Goal: Information Seeking & Learning: Check status

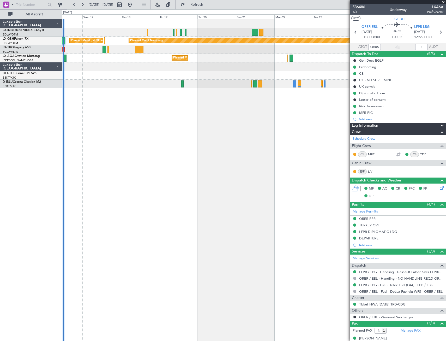
click at [88, 165] on div "Planned Maint Nurnberg Planned Maint [GEOGRAPHIC_DATA] ([GEOGRAPHIC_DATA]) Unpl…" at bounding box center [254, 180] width 384 height 322
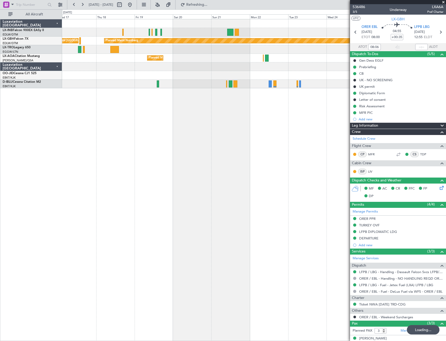
click at [134, 5] on div at bounding box center [124, 5] width 19 height 8
click at [134, 5] on button at bounding box center [130, 5] width 8 height 8
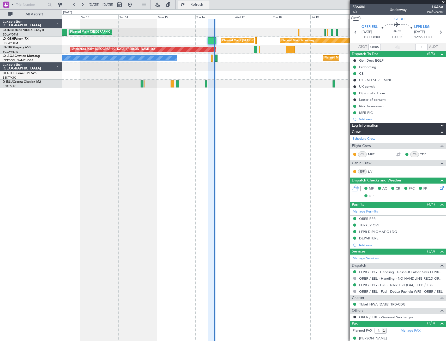
click at [208, 3] on span "Refresh" at bounding box center [197, 5] width 22 height 4
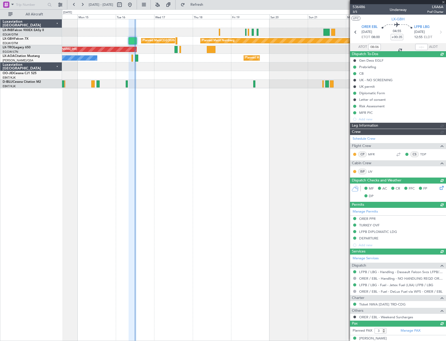
click at [182, 141] on div "Planned Maint [GEOGRAPHIC_DATA] ([GEOGRAPHIC_DATA]) Planned Maint Nurnberg Plan…" at bounding box center [254, 180] width 384 height 322
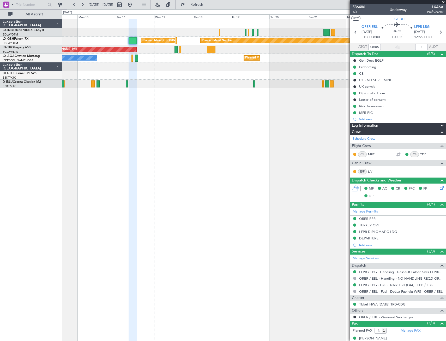
click at [192, 123] on div "Planned Maint [GEOGRAPHIC_DATA] ([GEOGRAPHIC_DATA]) Planned Maint Nurnberg Plan…" at bounding box center [254, 180] width 384 height 322
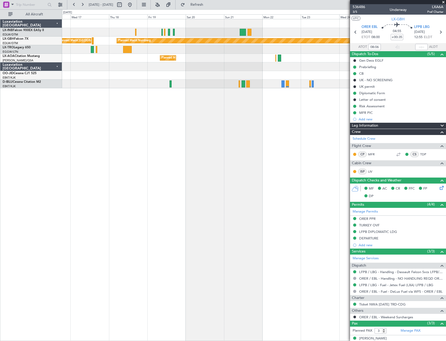
click at [187, 147] on div "Planned Maint Nurnberg Planned Maint [GEOGRAPHIC_DATA] ([GEOGRAPHIC_DATA]) Unpl…" at bounding box center [254, 180] width 384 height 322
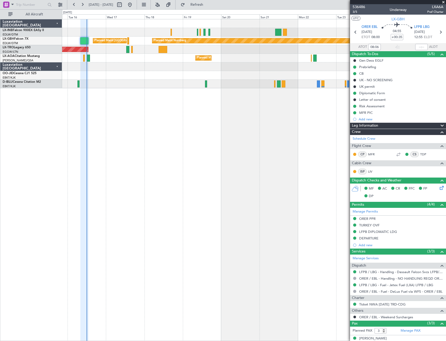
click at [247, 174] on div "Planned Maint [GEOGRAPHIC_DATA] ([GEOGRAPHIC_DATA]) Planned Maint Nurnberg Plan…" at bounding box center [254, 180] width 384 height 322
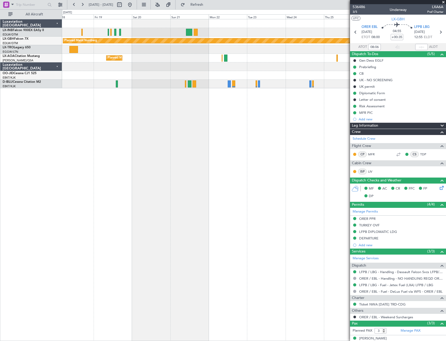
click at [93, 154] on div "Planned Maint Nurnberg Planned Maint [GEOGRAPHIC_DATA] ([GEOGRAPHIC_DATA]) Unpl…" at bounding box center [254, 180] width 384 height 322
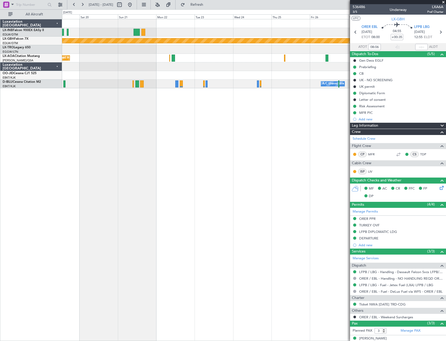
click at [144, 166] on div "Planned Maint Nurnberg Planned Maint [GEOGRAPHIC_DATA] ([GEOGRAPHIC_DATA]) [GEO…" at bounding box center [254, 180] width 384 height 322
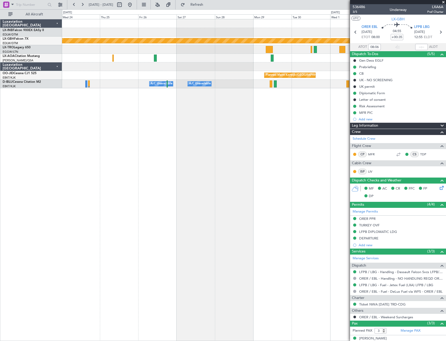
click at [168, 170] on div "Planned Maint Nurnberg No Crew [GEOGRAPHIC_DATA] ([GEOGRAPHIC_DATA]) Planned Ma…" at bounding box center [254, 180] width 384 height 322
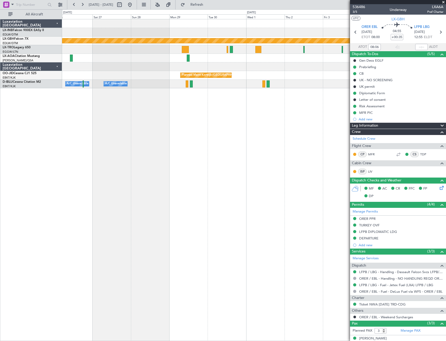
click at [173, 68] on div "Planned Maint Nurnberg No Crew [GEOGRAPHIC_DATA] ([GEOGRAPHIC_DATA]) Planned Ma…" at bounding box center [254, 53] width 384 height 69
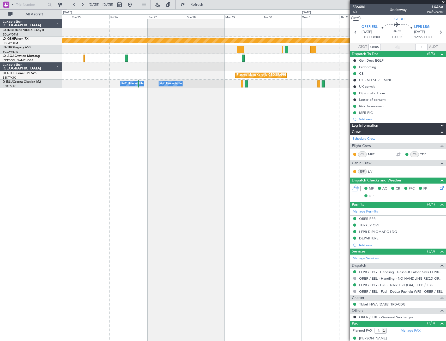
click at [268, 150] on div "Planned Maint Nurnberg No Crew [GEOGRAPHIC_DATA] ([GEOGRAPHIC_DATA]) Planned Ma…" at bounding box center [254, 180] width 384 height 322
click at [272, 186] on div "Planned Maint Nurnberg No Crew [GEOGRAPHIC_DATA] ([GEOGRAPHIC_DATA]) Planned Ma…" at bounding box center [254, 180] width 384 height 322
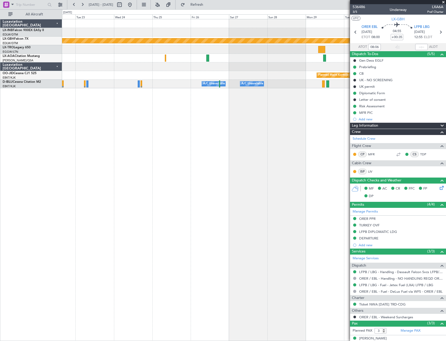
click at [250, 204] on div "Planned Maint Nurnberg No Crew [GEOGRAPHIC_DATA] ([GEOGRAPHIC_DATA]) Planned Ma…" at bounding box center [254, 180] width 384 height 322
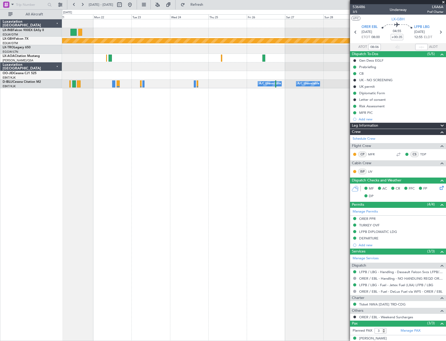
click at [230, 213] on div "Planned Maint Nurnberg [GEOGRAPHIC_DATA] ([GEOGRAPHIC_DATA]) Planned Maint [GEO…" at bounding box center [254, 180] width 384 height 322
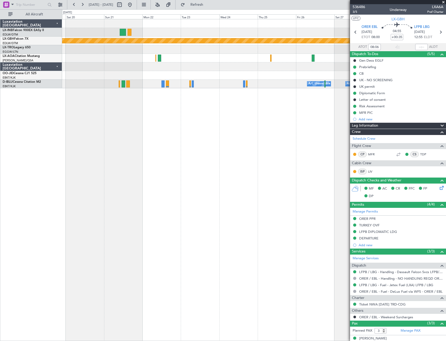
click at [231, 223] on div "Planned Maint Nurnberg Planned Maint [GEOGRAPHIC_DATA] ([GEOGRAPHIC_DATA]) [GEO…" at bounding box center [254, 180] width 384 height 322
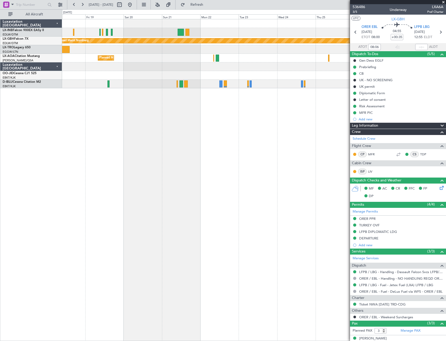
click at [224, 225] on div "Planned Maint Nurnberg Planned Maint [GEOGRAPHIC_DATA] ([GEOGRAPHIC_DATA]) Unpl…" at bounding box center [254, 180] width 384 height 322
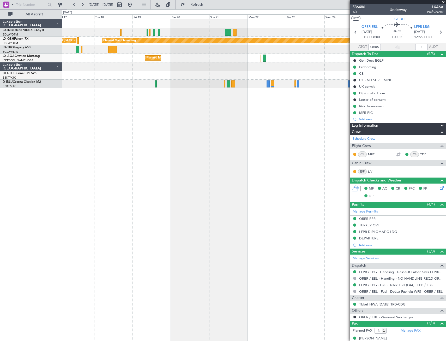
click at [191, 223] on div "Planned Maint Nurnberg Planned Maint [GEOGRAPHIC_DATA] ([GEOGRAPHIC_DATA]) Unpl…" at bounding box center [254, 180] width 384 height 322
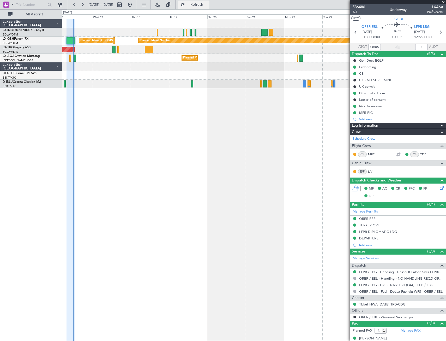
click at [208, 5] on span "Refresh" at bounding box center [197, 5] width 22 height 4
click at [134, 5] on button at bounding box center [130, 5] width 8 height 8
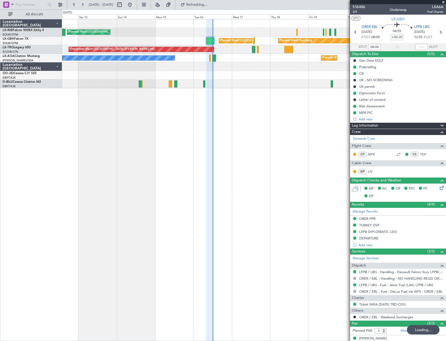
click at [250, 182] on div "Planned Maint [GEOGRAPHIC_DATA] ([GEOGRAPHIC_DATA]) Planned Maint Nurnberg Plan…" at bounding box center [254, 180] width 384 height 322
click at [443, 2] on span at bounding box center [443, 2] width 5 height 5
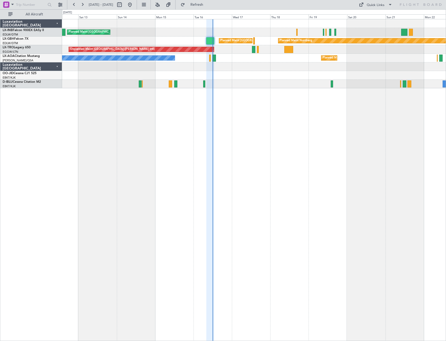
type input "0"
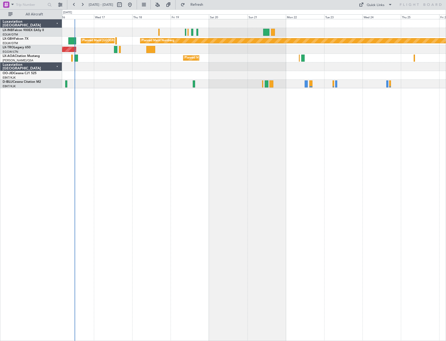
click at [165, 172] on div "Planned Maint [GEOGRAPHIC_DATA] ([GEOGRAPHIC_DATA]) Planned Maint Nurnberg Plan…" at bounding box center [254, 180] width 384 height 322
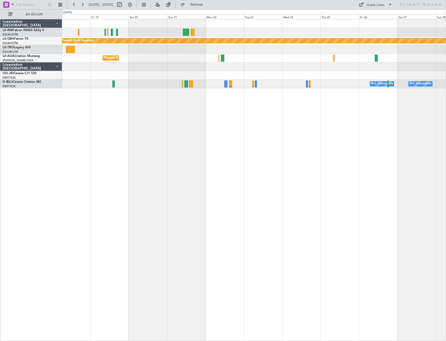
click at [147, 158] on div "Planned Maint Nurnberg Planned Maint [GEOGRAPHIC_DATA] ([GEOGRAPHIC_DATA]) Unpl…" at bounding box center [254, 180] width 384 height 322
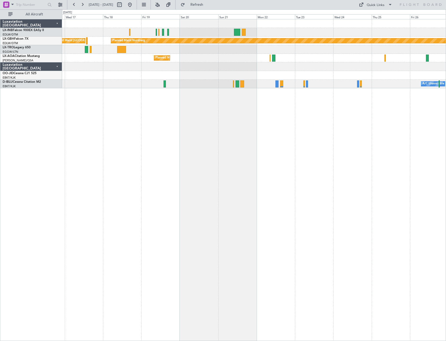
click at [342, 208] on div "Planned Maint Nurnberg Planned Maint [GEOGRAPHIC_DATA] ([GEOGRAPHIC_DATA]) Unpl…" at bounding box center [254, 180] width 384 height 322
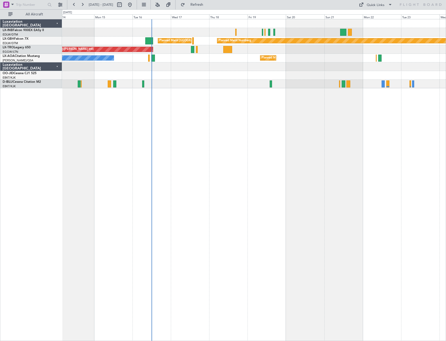
click at [319, 216] on div "Planned Maint [GEOGRAPHIC_DATA] ([GEOGRAPHIC_DATA]) Planned Maint Nurnberg Plan…" at bounding box center [254, 180] width 384 height 322
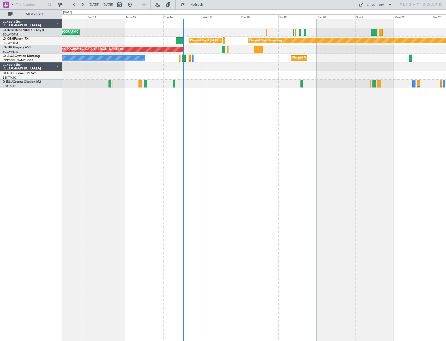
click at [181, 165] on div "Planned Maint [GEOGRAPHIC_DATA] ([GEOGRAPHIC_DATA]) Planned Maint Nurnberg Plan…" at bounding box center [254, 180] width 384 height 322
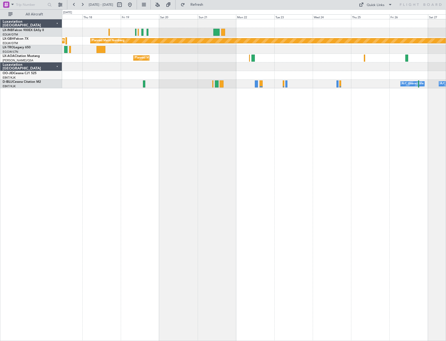
click at [213, 164] on div "Planned Maint Nurnberg Planned Maint [GEOGRAPHIC_DATA] ([GEOGRAPHIC_DATA]) Unpl…" at bounding box center [254, 180] width 384 height 322
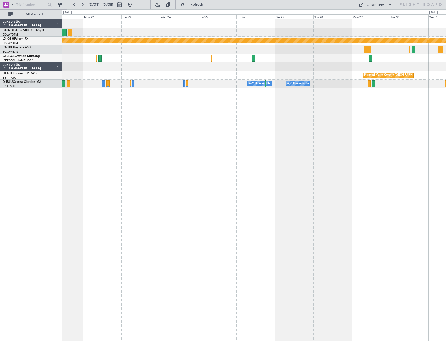
click at [175, 165] on div "Planned Maint Nurnberg [GEOGRAPHIC_DATA] ([GEOGRAPHIC_DATA]) Planned Maint [GEO…" at bounding box center [254, 180] width 384 height 322
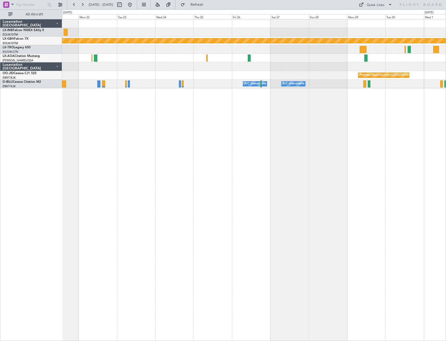
click at [189, 167] on div "Planned Maint Nurnberg [GEOGRAPHIC_DATA] ([GEOGRAPHIC_DATA]) No Crew [GEOGRAPHI…" at bounding box center [254, 180] width 384 height 322
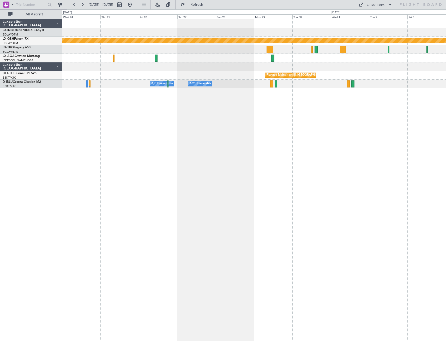
click at [138, 170] on div "Planned Maint Nurnberg No Crew [GEOGRAPHIC_DATA] ([GEOGRAPHIC_DATA]) Planned Ma…" at bounding box center [254, 180] width 384 height 322
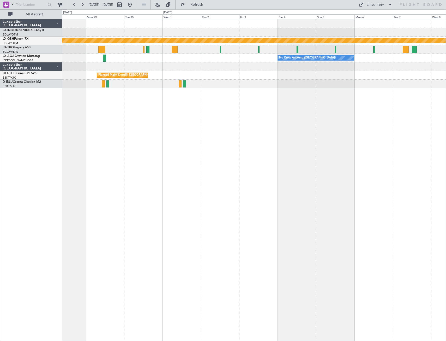
click at [181, 164] on div "Planned Maint Nurnberg No Crew [GEOGRAPHIC_DATA] ([GEOGRAPHIC_DATA]) Planned Ma…" at bounding box center [254, 180] width 384 height 322
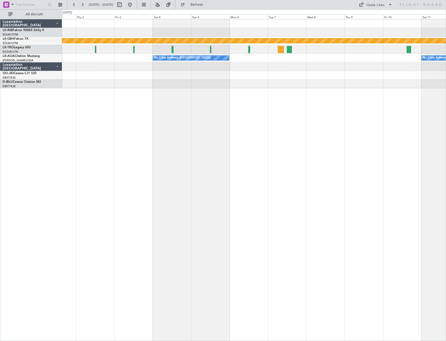
click at [136, 161] on div "Planned Maint Nurnberg No Crew [GEOGRAPHIC_DATA] ([GEOGRAPHIC_DATA]) No Crew [G…" at bounding box center [254, 180] width 384 height 322
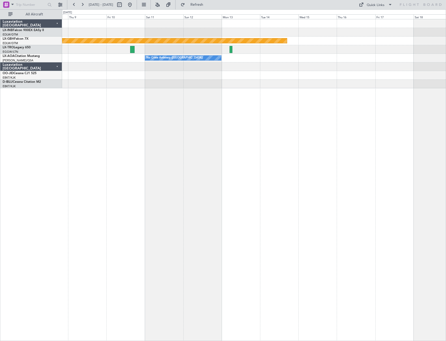
click at [129, 162] on div "Planned Maint Nurnberg No Crew [GEOGRAPHIC_DATA] ([GEOGRAPHIC_DATA])" at bounding box center [254, 180] width 384 height 322
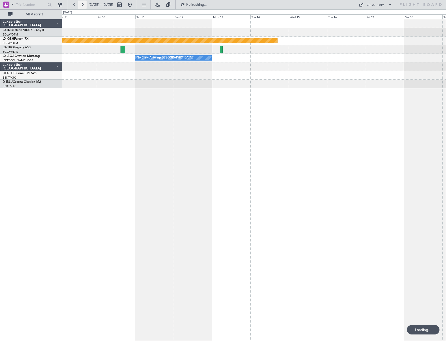
click at [84, 6] on button at bounding box center [82, 5] width 8 height 8
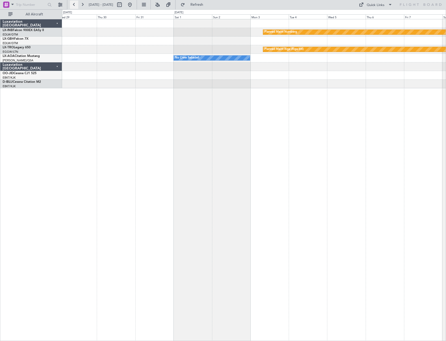
click at [74, 6] on button at bounding box center [74, 5] width 8 height 8
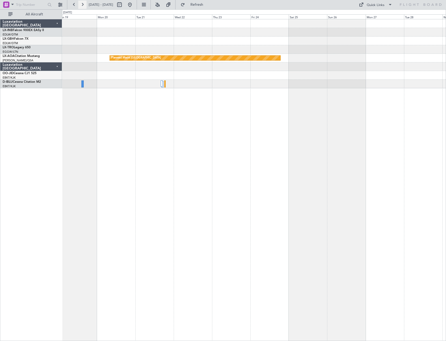
click at [80, 4] on button at bounding box center [82, 5] width 8 height 8
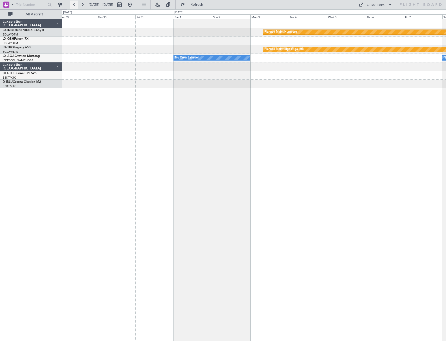
click at [73, 5] on button at bounding box center [74, 5] width 8 height 8
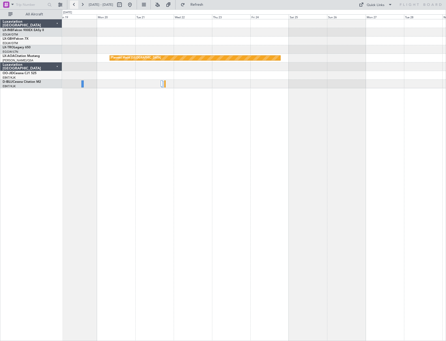
click at [73, 5] on button at bounding box center [74, 5] width 8 height 8
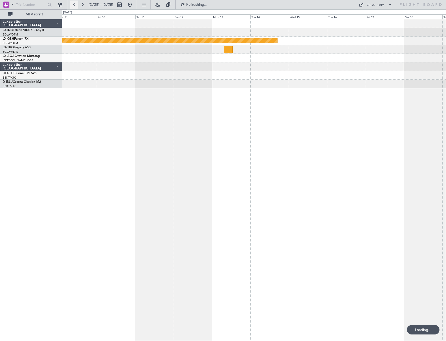
click at [73, 5] on button at bounding box center [74, 5] width 8 height 8
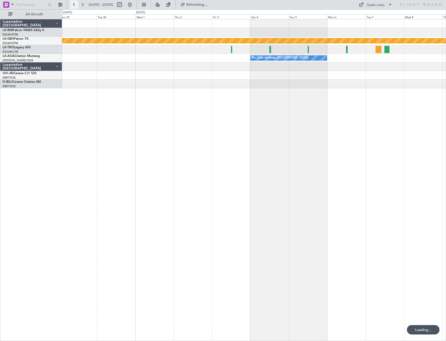
click at [73, 5] on button at bounding box center [74, 5] width 8 height 8
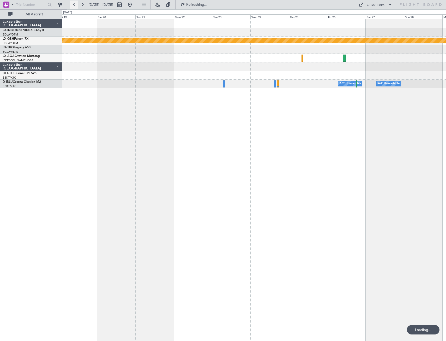
click at [73, 5] on button at bounding box center [74, 5] width 8 height 8
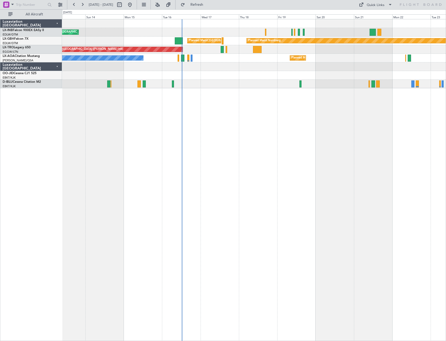
click at [92, 149] on div "Planned Maint [GEOGRAPHIC_DATA] ([GEOGRAPHIC_DATA]) Planned Maint Nurnberg Plan…" at bounding box center [254, 180] width 384 height 322
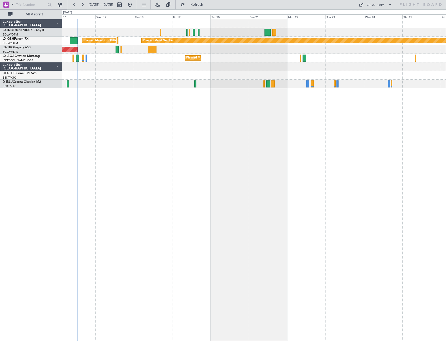
click at [192, 168] on div "Planned Maint [GEOGRAPHIC_DATA] ([GEOGRAPHIC_DATA]) Planned Maint Nurnberg Plan…" at bounding box center [254, 180] width 384 height 322
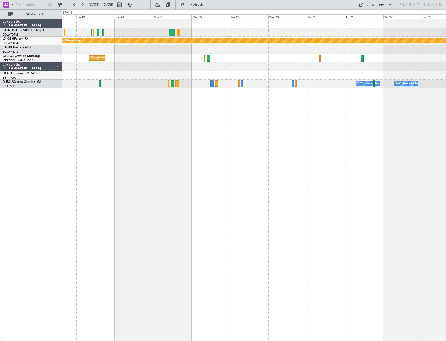
click at [157, 139] on div "Planned Maint Nurnberg Planned Maint [GEOGRAPHIC_DATA] ([GEOGRAPHIC_DATA]) Unpl…" at bounding box center [254, 180] width 384 height 322
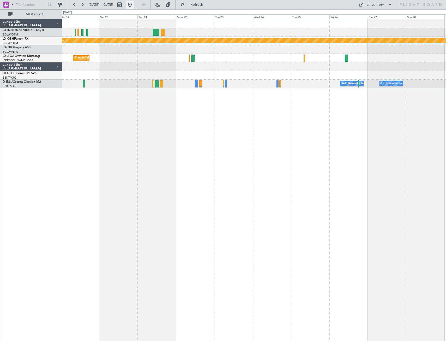
click at [134, 7] on button at bounding box center [130, 5] width 8 height 8
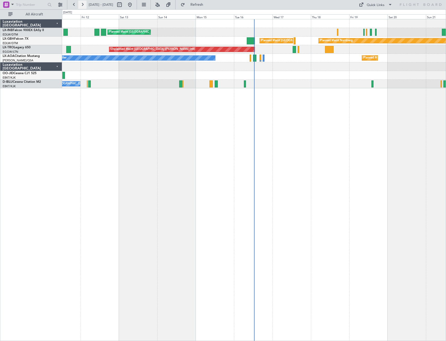
click at [84, 5] on button at bounding box center [82, 5] width 8 height 8
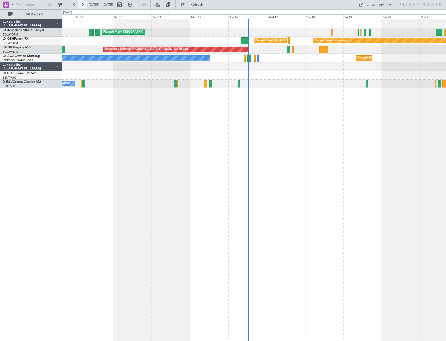
click at [84, 5] on button at bounding box center [82, 5] width 8 height 8
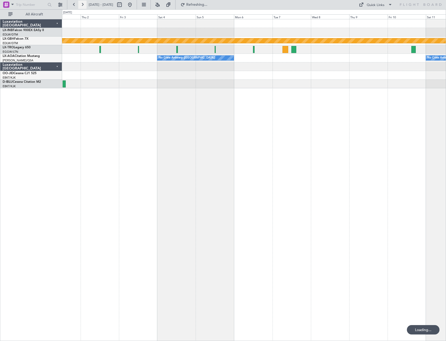
click at [84, 5] on button at bounding box center [82, 5] width 8 height 8
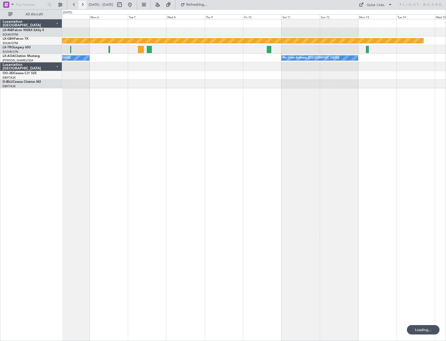
click at [84, 5] on button at bounding box center [82, 5] width 8 height 8
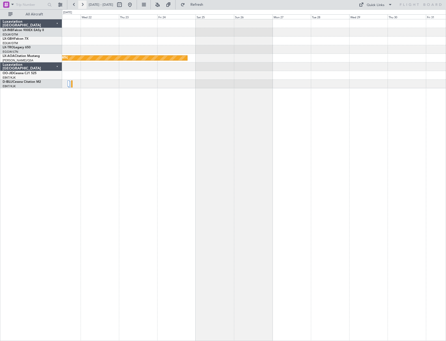
click at [84, 5] on button at bounding box center [82, 5] width 8 height 8
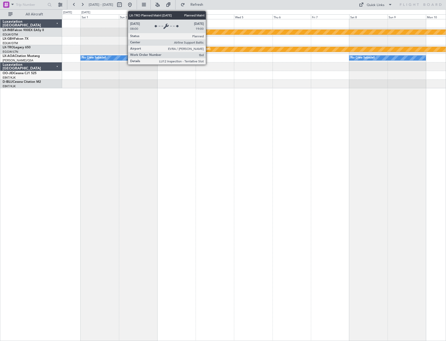
click at [208, 48] on div "Planned Maint Riga (Riga Intl)" at bounding box center [190, 49] width 39 height 8
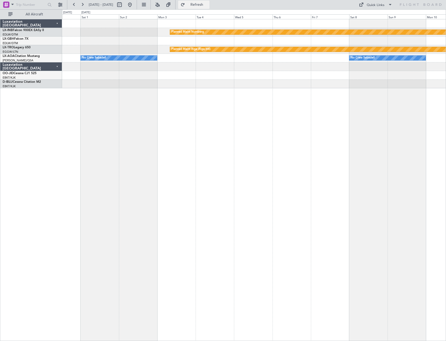
click at [201, 8] on button "Refresh" at bounding box center [193, 5] width 31 height 8
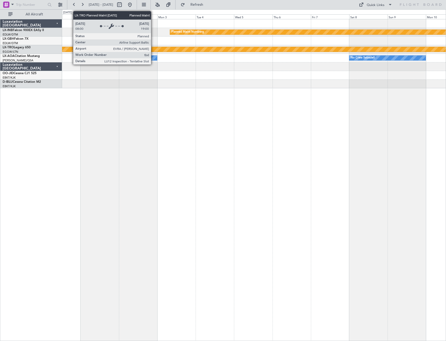
click at [153, 50] on div "Planned Maint Riga (Riga Intl)" at bounding box center [254, 49] width 1151 height 5
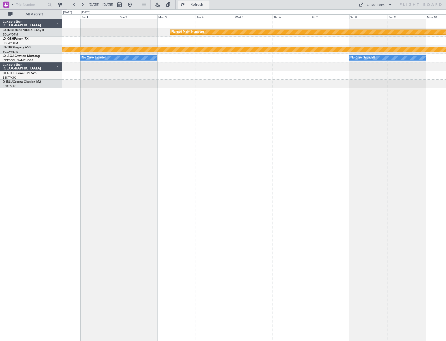
click at [208, 4] on span "Refresh" at bounding box center [197, 5] width 22 height 4
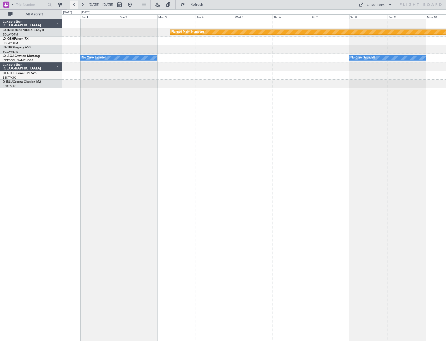
click at [75, 6] on button at bounding box center [74, 5] width 8 height 8
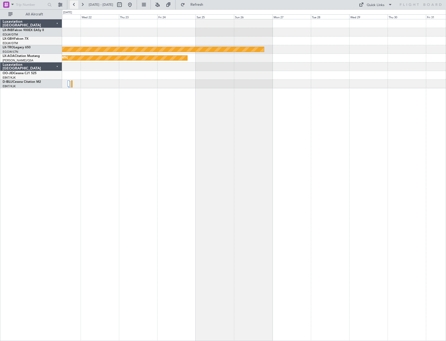
click at [75, 6] on button at bounding box center [74, 5] width 8 height 8
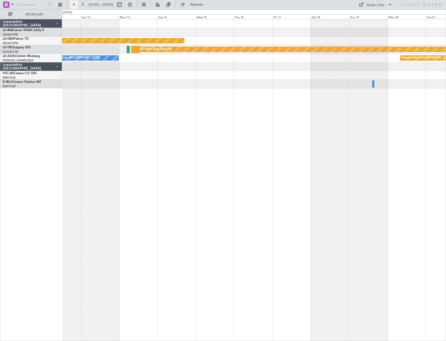
click at [73, 6] on button at bounding box center [74, 5] width 8 height 8
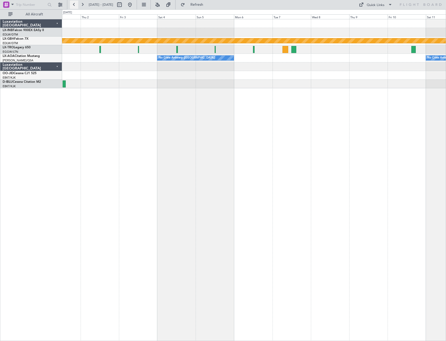
click at [74, 7] on button at bounding box center [74, 5] width 8 height 8
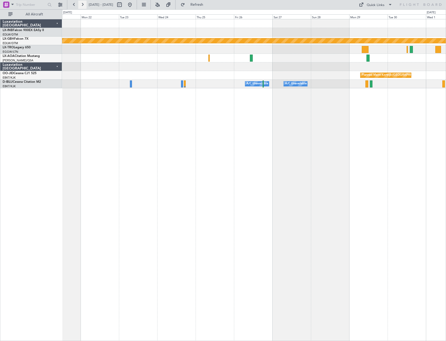
click at [81, 6] on button at bounding box center [82, 5] width 8 height 8
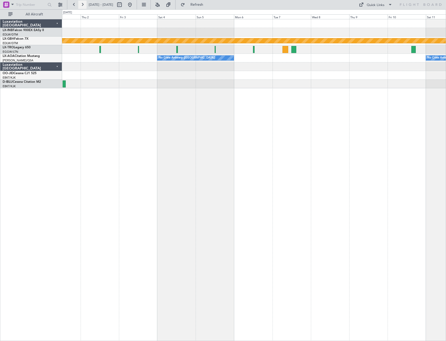
click at [81, 6] on button at bounding box center [82, 5] width 8 height 8
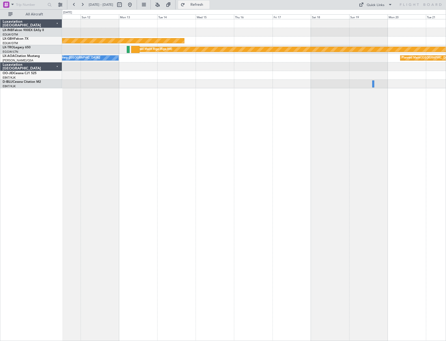
click at [208, 6] on span "Refresh" at bounding box center [197, 5] width 22 height 4
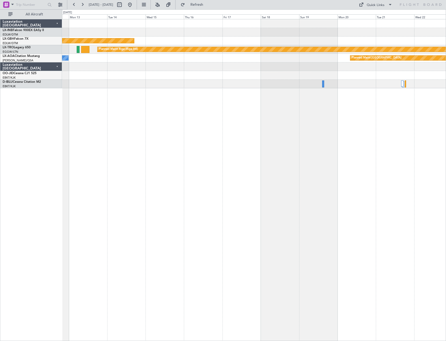
click at [94, 135] on div "Planned Maint Nurnberg Planned Maint [GEOGRAPHIC_DATA] (Riga Intl) Planned Main…" at bounding box center [254, 180] width 384 height 322
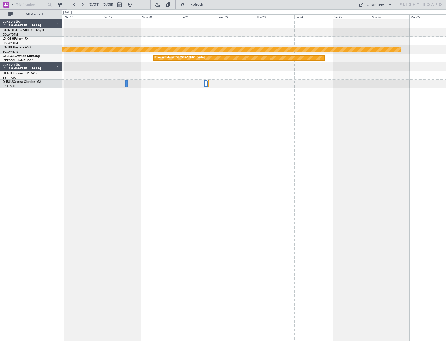
click at [175, 198] on div "Planned Maint Riga (Riga Intl) Planned Maint [GEOGRAPHIC_DATA]" at bounding box center [254, 180] width 384 height 322
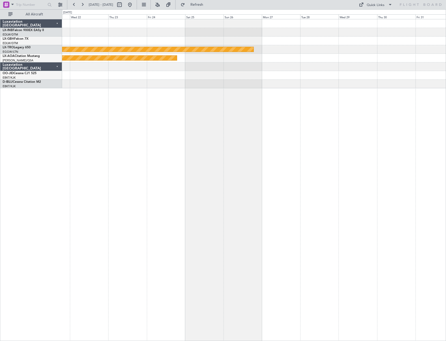
click at [188, 198] on div "Planned Maint Riga (Riga Intl) Planned Maint [GEOGRAPHIC_DATA] No Crew Sabadell" at bounding box center [254, 180] width 384 height 322
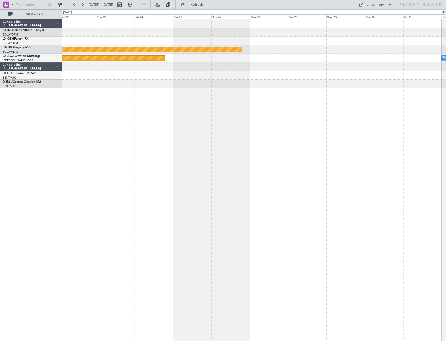
click at [292, 199] on div "Planned Maint Nurnberg Planned Maint [GEOGRAPHIC_DATA] (Riga Intl) No Crew Saba…" at bounding box center [254, 180] width 384 height 322
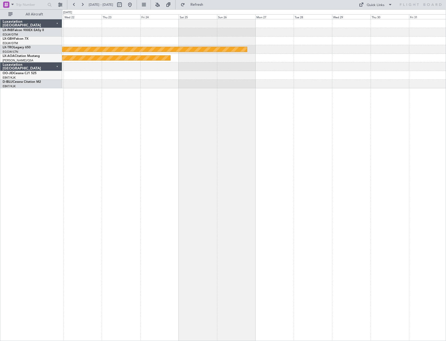
click at [215, 198] on div "Planned Maint Nurnberg Planned Maint [GEOGRAPHIC_DATA] (Riga Intl) Planned Main…" at bounding box center [254, 180] width 384 height 322
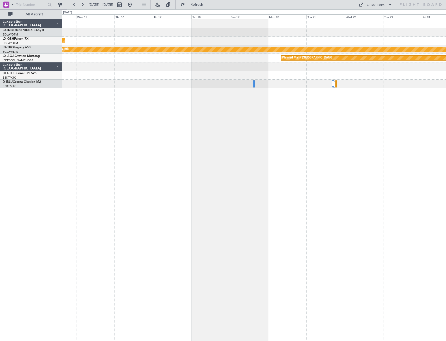
click at [348, 199] on div "Planned Maint Nurnberg Planned Maint [GEOGRAPHIC_DATA] (Riga Intl) Planned Main…" at bounding box center [254, 180] width 384 height 322
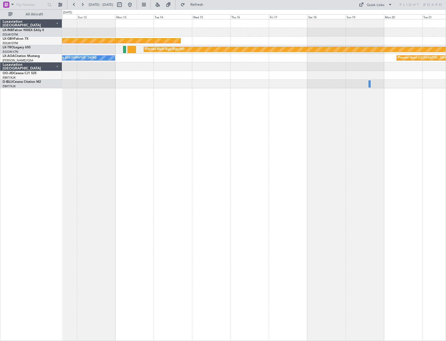
click at [299, 204] on div "Planned Maint Nurnberg Planned Maint [GEOGRAPHIC_DATA] (Riga Intl) Planned Main…" at bounding box center [254, 180] width 384 height 322
click at [181, 189] on div "Planned Maint Nurnberg Planned Maint [GEOGRAPHIC_DATA] (Riga Intl) Planned Main…" at bounding box center [254, 180] width 384 height 322
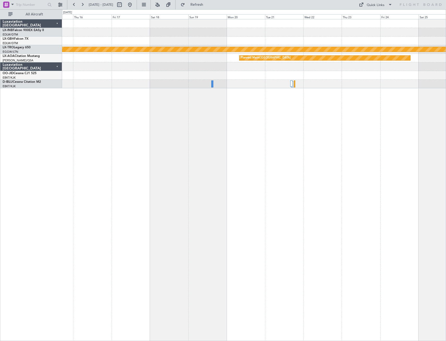
click at [214, 185] on div "Planned Maint Nurnberg Planned Maint [GEOGRAPHIC_DATA] (Riga Intl) Planned Main…" at bounding box center [254, 180] width 384 height 322
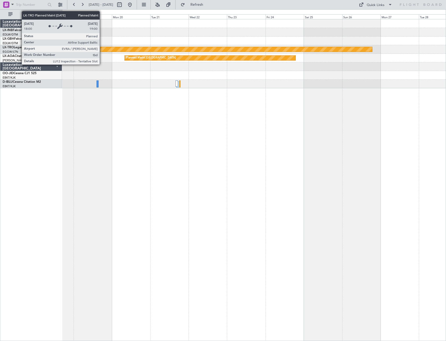
click at [102, 50] on div "Planned Maint Riga (Riga Intl)" at bounding box center [122, 49] width 500 height 5
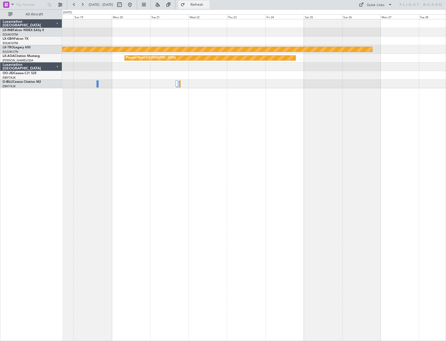
click at [208, 5] on span "Refresh" at bounding box center [197, 5] width 22 height 4
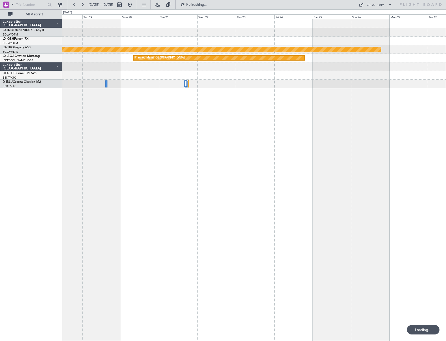
click at [319, 168] on div "Planned Maint Riga (Riga Intl) Planned Maint [GEOGRAPHIC_DATA]" at bounding box center [254, 180] width 384 height 322
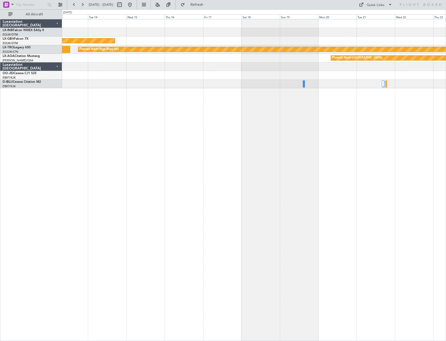
click at [338, 158] on div "Planned Maint Nurnberg Planned Maint [GEOGRAPHIC_DATA] (Riga Intl) Planned Main…" at bounding box center [254, 180] width 384 height 322
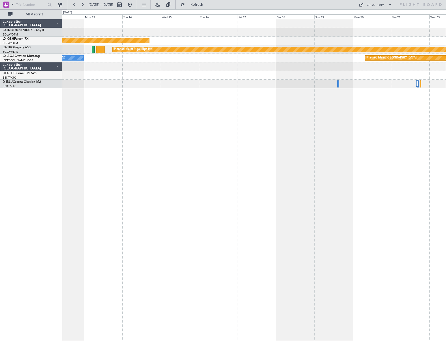
click at [170, 127] on div "Planned Maint Nurnberg Planned Maint [GEOGRAPHIC_DATA] (Riga Intl) Planned Main…" at bounding box center [254, 180] width 384 height 322
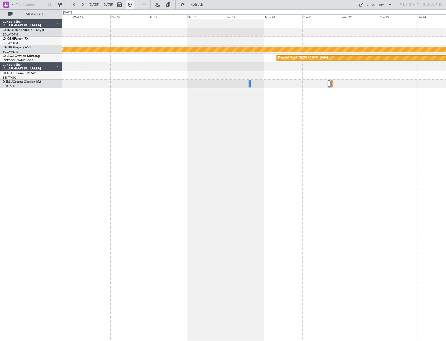
click at [134, 5] on button at bounding box center [130, 5] width 8 height 8
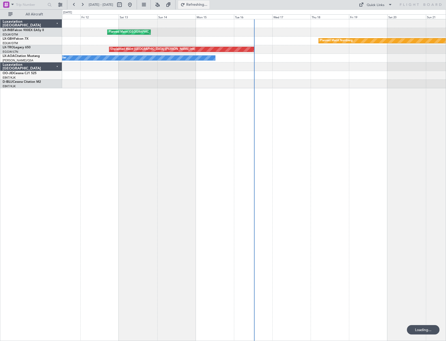
click at [207, 5] on span "Refreshing..." at bounding box center [197, 5] width 22 height 4
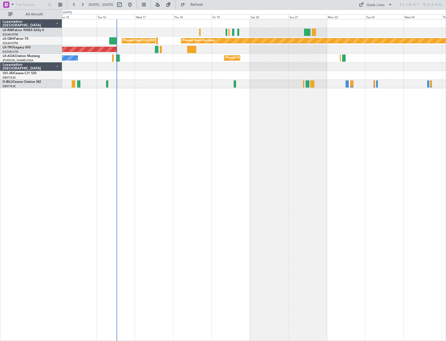
click at [203, 160] on div "Planned Maint [GEOGRAPHIC_DATA] ([GEOGRAPHIC_DATA]) Planned Maint Nurnberg Plan…" at bounding box center [254, 180] width 384 height 322
